Goal: Obtain resource: Download file/media

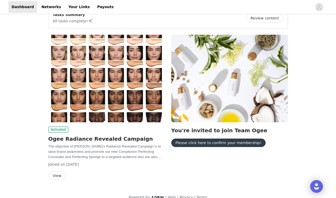
scroll to position [31, 0]
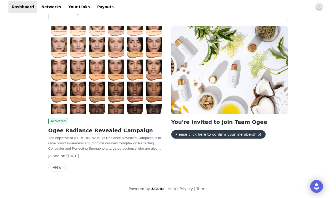
click at [56, 168] on button "View" at bounding box center [57, 167] width 18 height 8
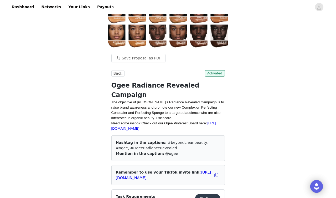
scroll to position [88, 0]
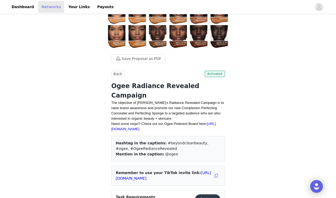
click at [49, 5] on link "Networks" at bounding box center [51, 7] width 26 height 12
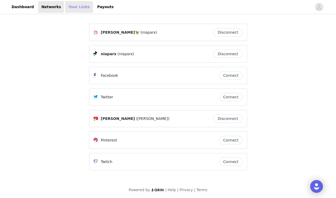
click at [74, 6] on link "Your Links" at bounding box center [79, 7] width 28 height 12
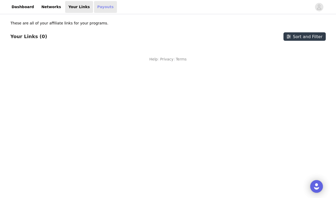
click at [94, 10] on link "Payouts" at bounding box center [105, 7] width 23 height 12
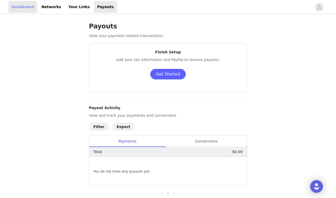
click at [20, 7] on link "Dashboard" at bounding box center [22, 7] width 29 height 12
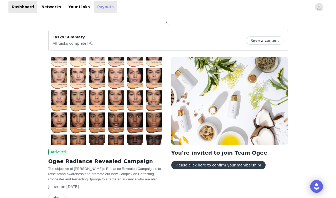
click at [94, 6] on link "Payouts" at bounding box center [105, 7] width 23 height 12
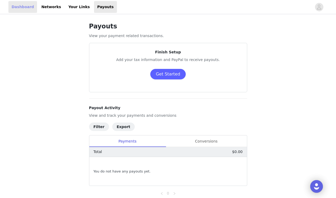
click at [29, 12] on link "Dashboard" at bounding box center [22, 7] width 29 height 12
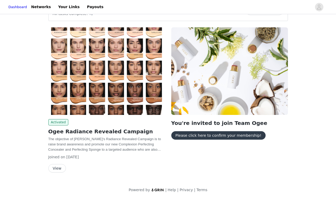
scroll to position [47, 0]
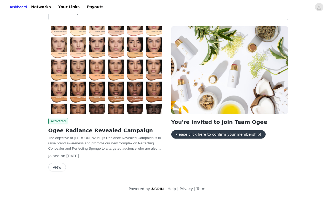
click at [62, 170] on button "View" at bounding box center [57, 167] width 18 height 8
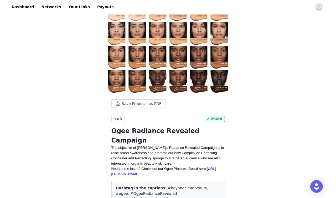
scroll to position [107, 0]
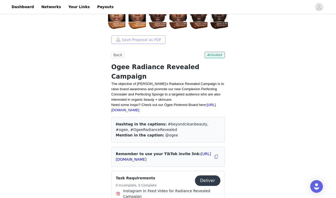
click at [150, 40] on button "Save Proposal as PDF" at bounding box center [138, 39] width 54 height 8
